Goal: Find specific page/section: Find specific page/section

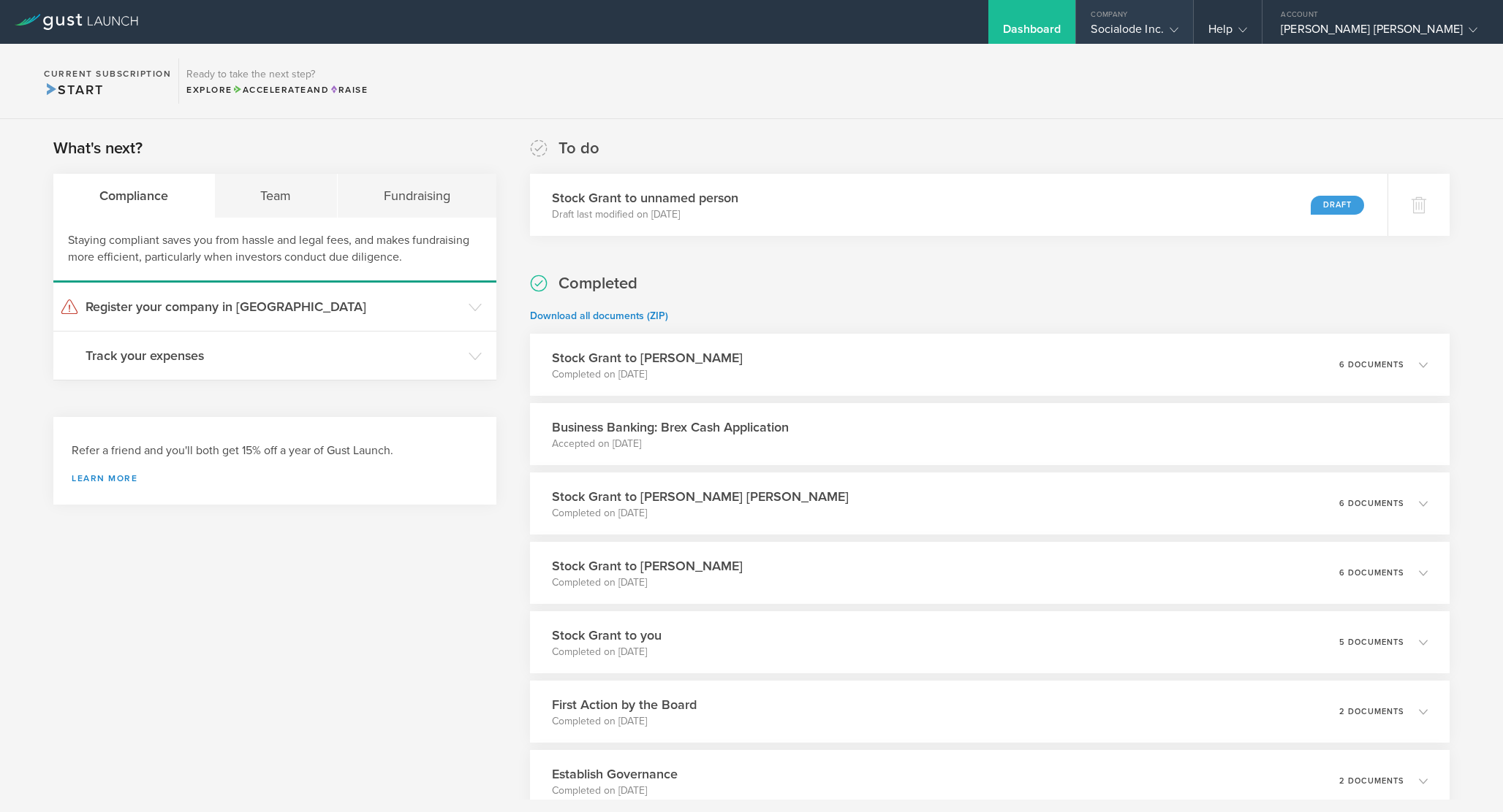
click at [1177, 35] on div "Socialode Inc." at bounding box center [1134, 32] width 87 height 22
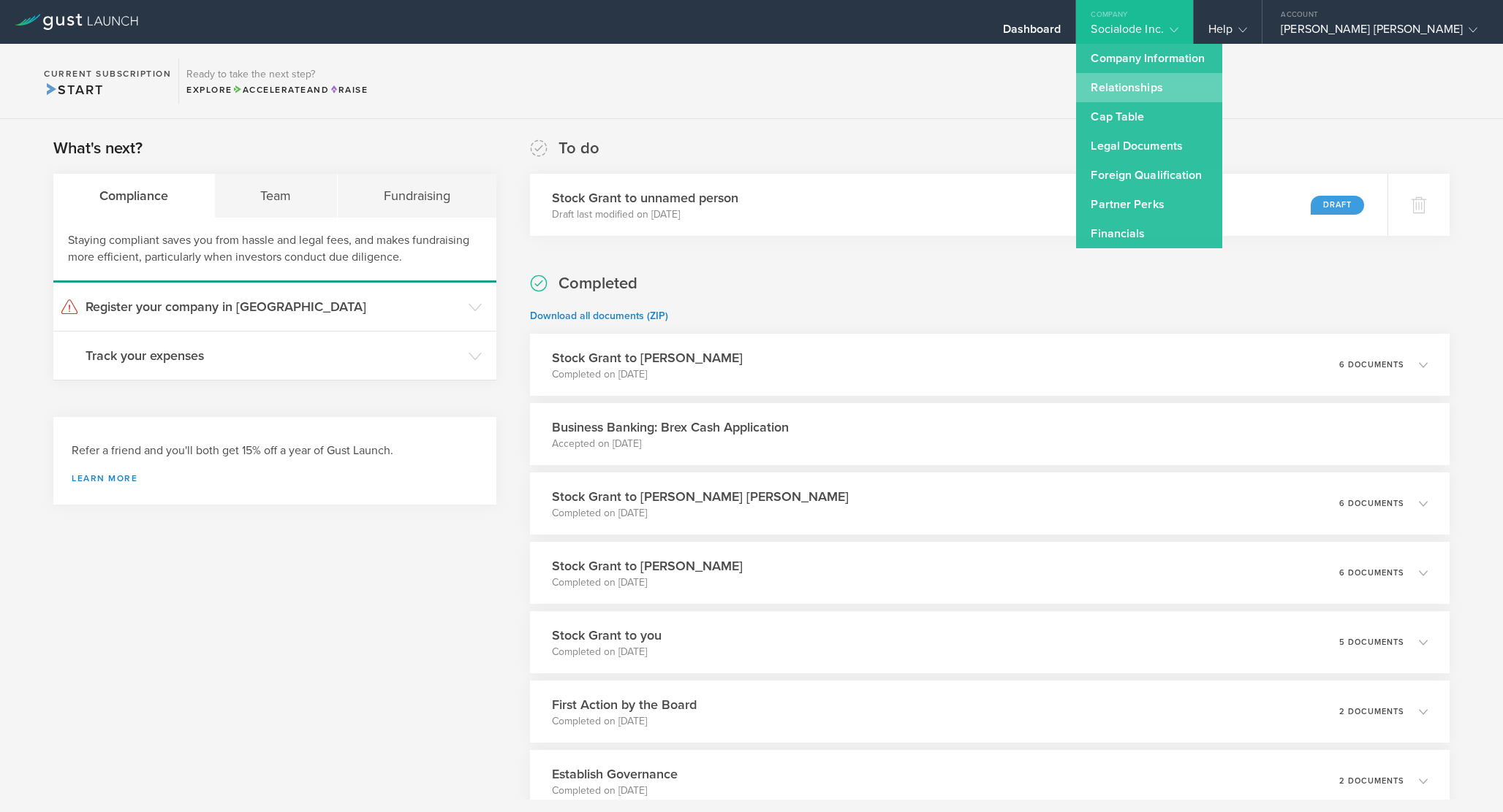
click at [1218, 78] on link "Relationships" at bounding box center [1149, 88] width 146 height 29
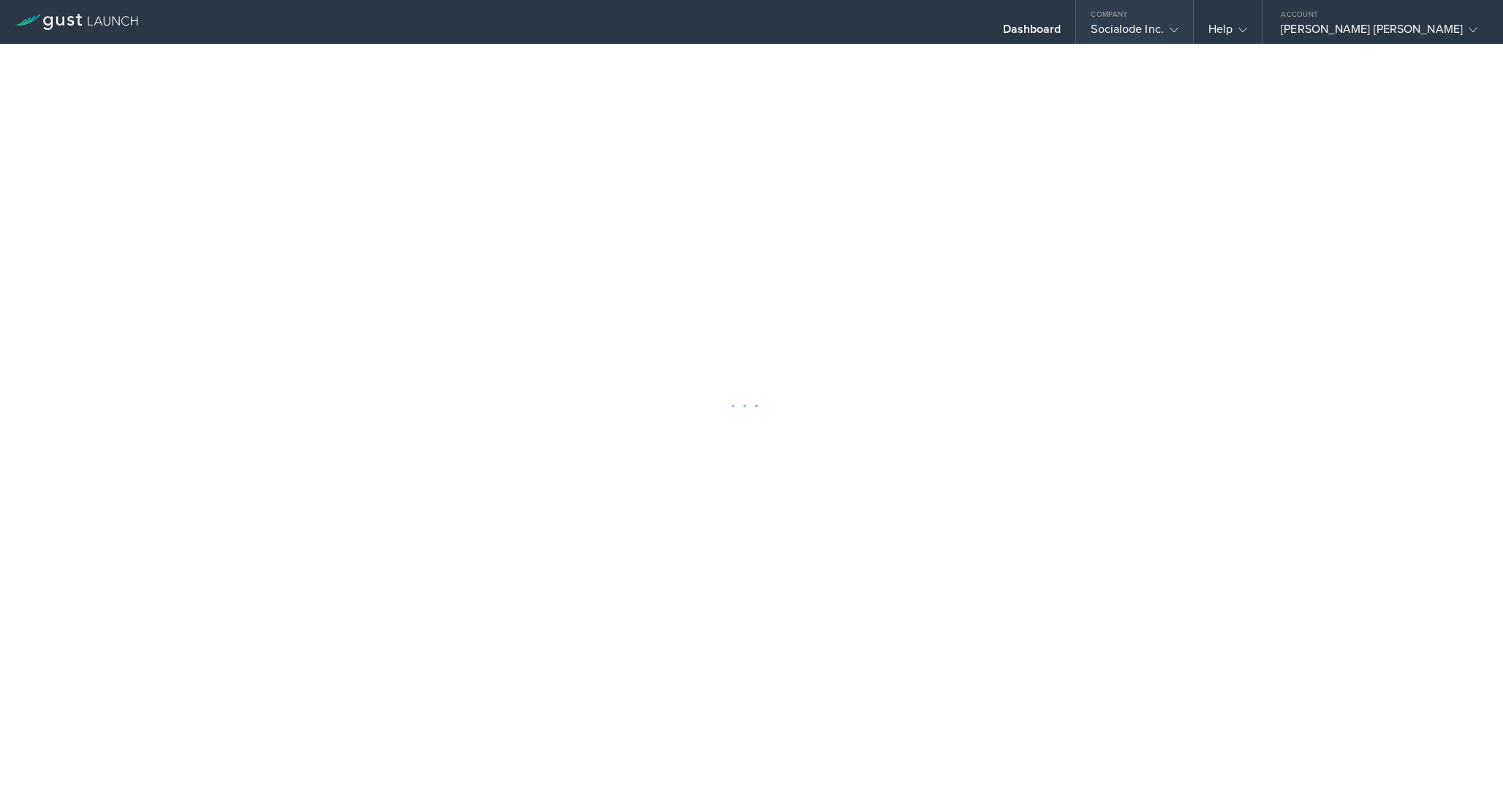
click at [1177, 30] on div "Socialode Inc." at bounding box center [1134, 32] width 87 height 22
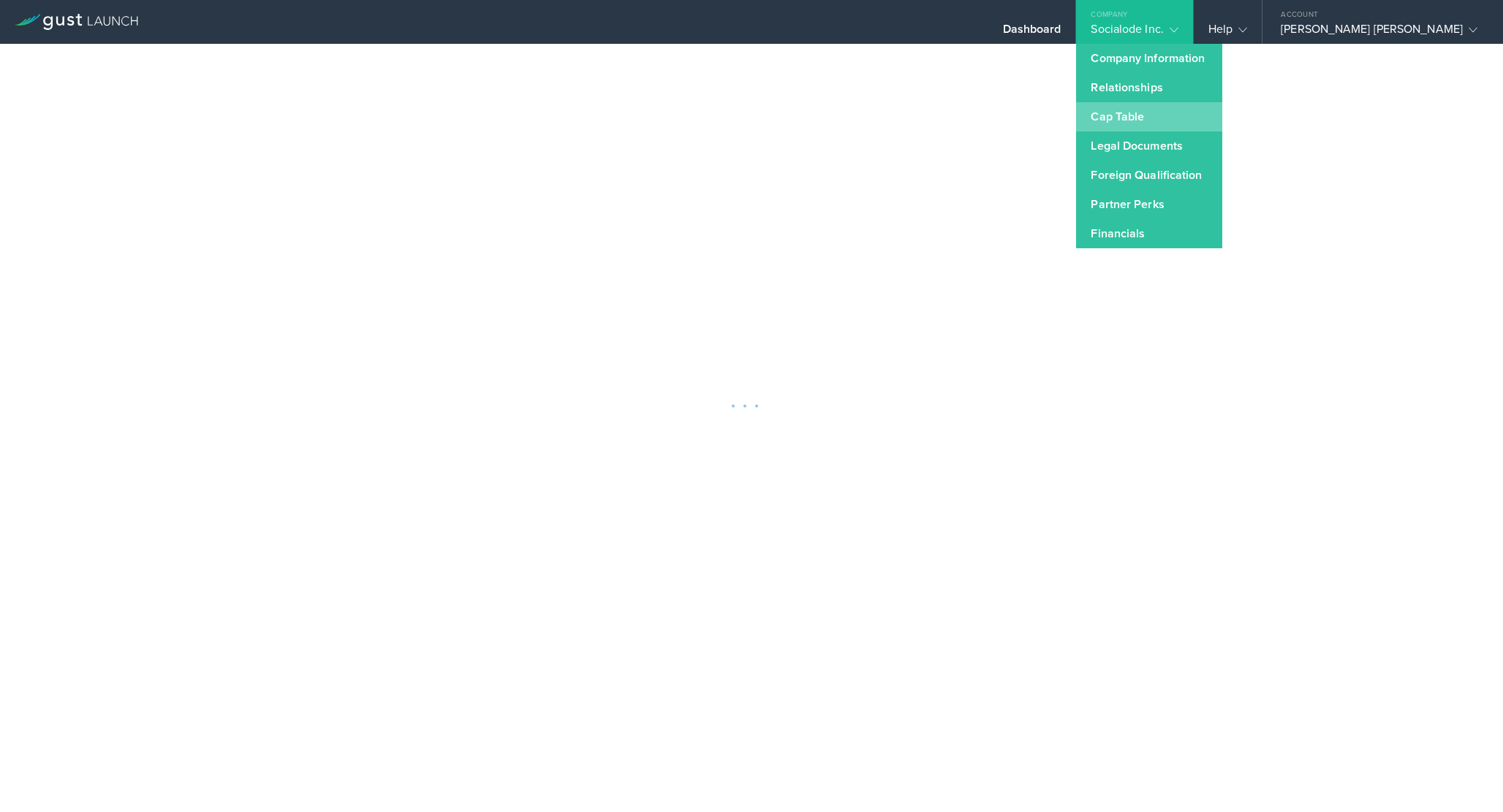
click at [1216, 122] on link "Cap Table" at bounding box center [1149, 117] width 146 height 29
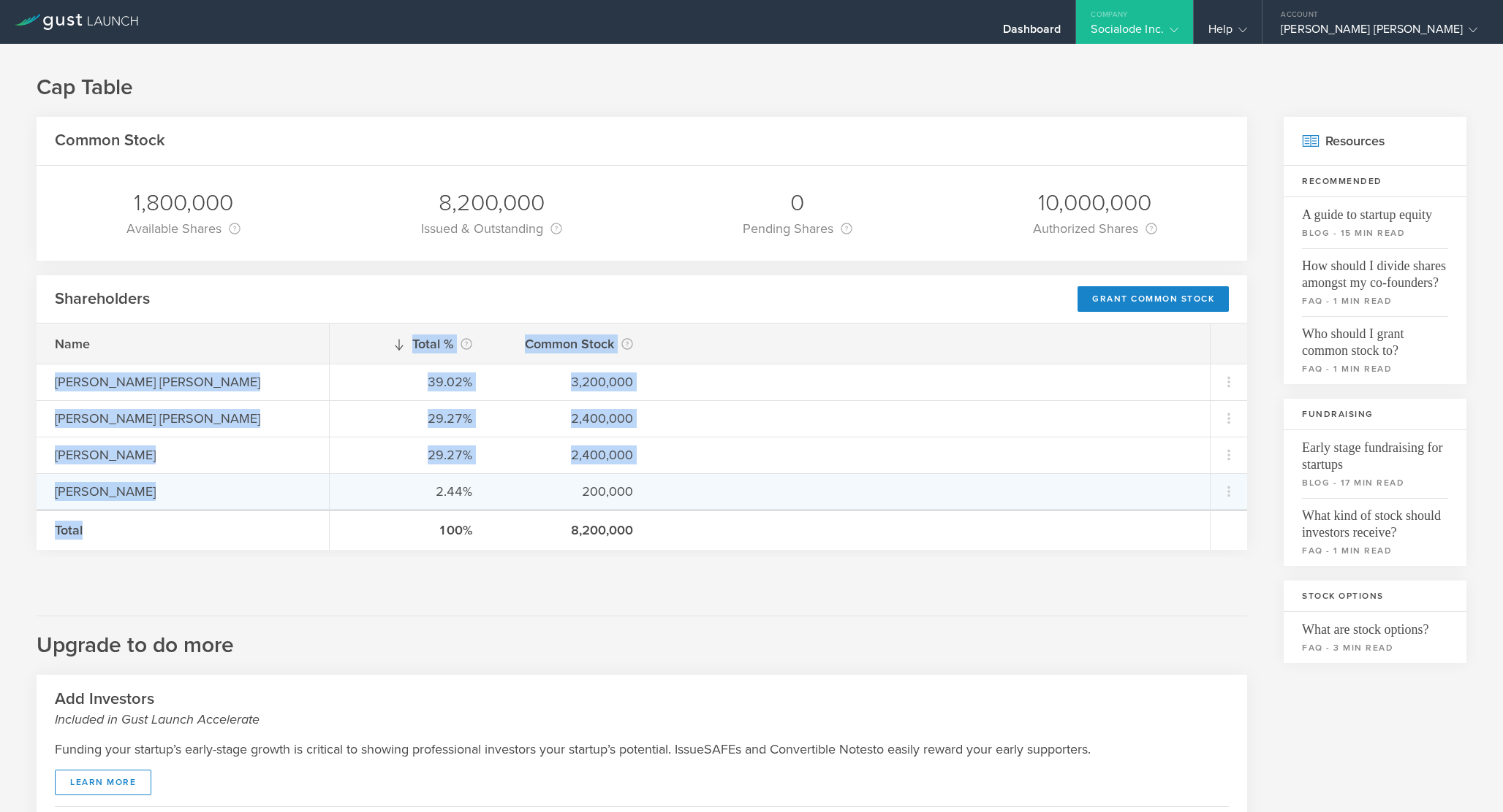
drag, startPoint x: 48, startPoint y: 381, endPoint x: 426, endPoint y: 489, distance: 393.1
click at [426, 489] on div "Name [PERSON_NAME] [PERSON_NAME] [PERSON_NAME] [PERSON_NAME] [PERSON_NAME] Tota…" at bounding box center [641, 436] width 1210 height 227
click at [426, 489] on div "2.44%" at bounding box center [410, 492] width 124 height 19
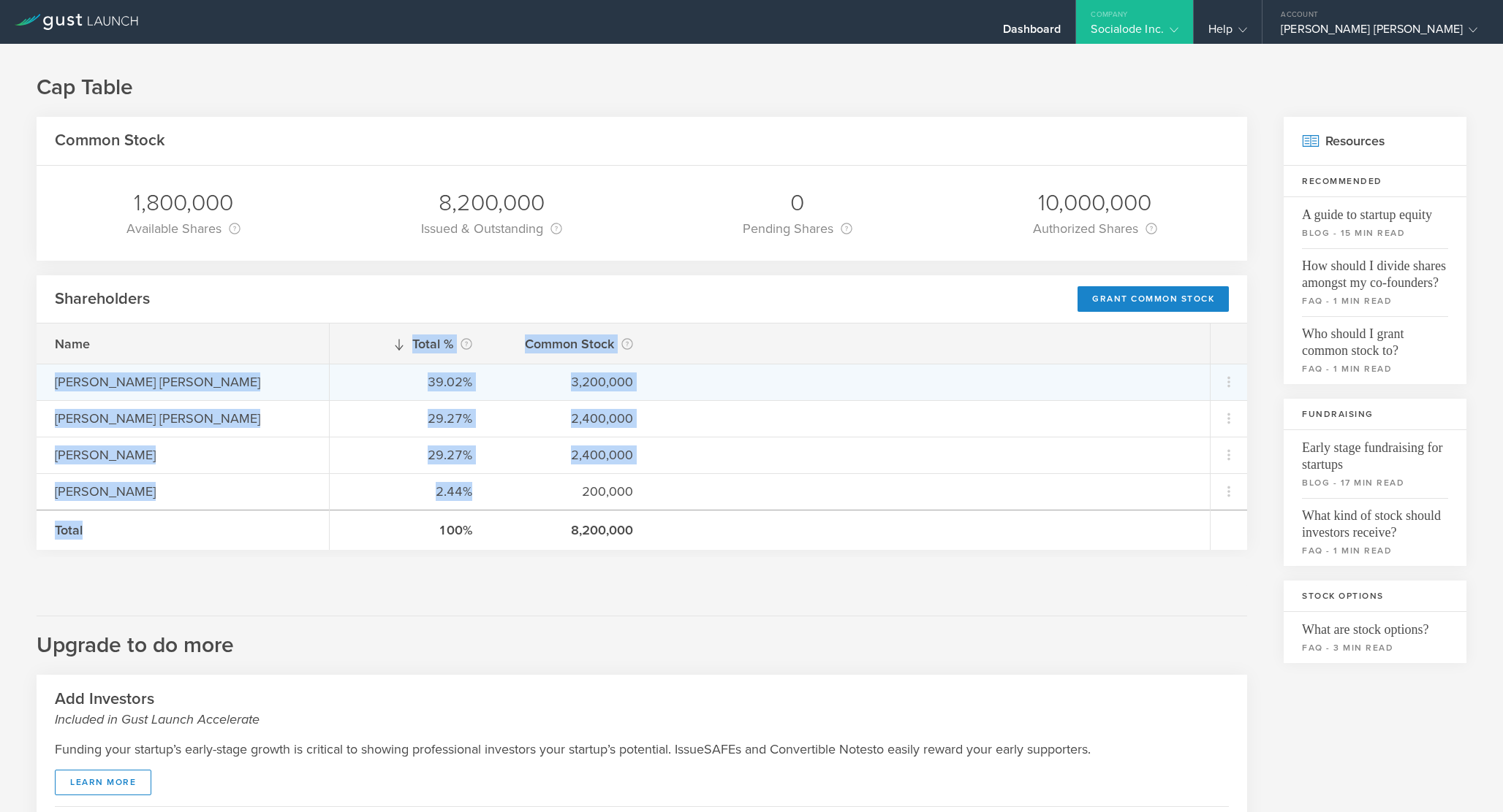
drag, startPoint x: 486, startPoint y: 489, endPoint x: 56, endPoint y: 383, distance: 442.9
click at [56, 383] on div "Name [PERSON_NAME] [PERSON_NAME] [PERSON_NAME] [PERSON_NAME] [PERSON_NAME] Tota…" at bounding box center [641, 436] width 1210 height 227
click at [56, 383] on div "[PERSON_NAME] [PERSON_NAME]" at bounding box center [182, 382] width 256 height 19
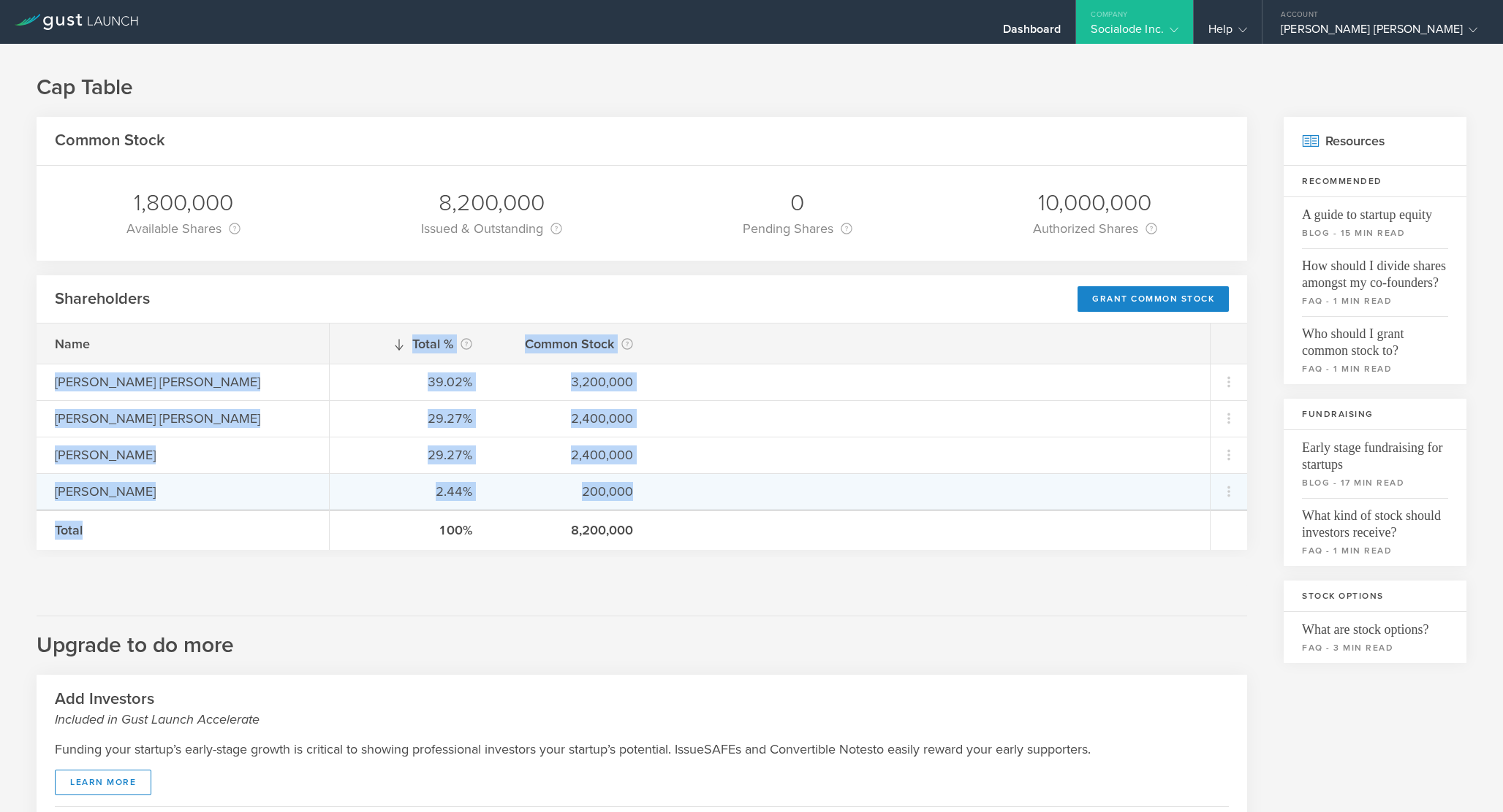
drag, startPoint x: 56, startPoint y: 383, endPoint x: 513, endPoint y: 490, distance: 469.4
click at [513, 491] on div "Name [PERSON_NAME] [PERSON_NAME] [PERSON_NAME] [PERSON_NAME] [PERSON_NAME] Tota…" at bounding box center [641, 436] width 1210 height 227
